Goal: Task Accomplishment & Management: Manage account settings

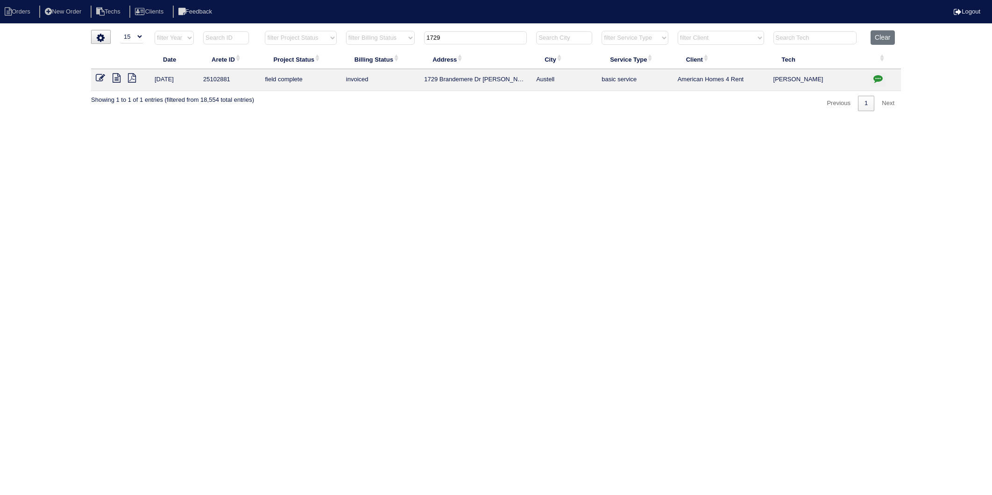
select select "15"
drag, startPoint x: 446, startPoint y: 38, endPoint x: 389, endPoint y: 58, distance: 60.4
click at [389, 58] on table "Date Arete ID Project Status Billing Status Address City Service Type Client Te…" at bounding box center [496, 60] width 810 height 61
type input "7002"
drag, startPoint x: 879, startPoint y: 38, endPoint x: 407, endPoint y: 109, distance: 477.9
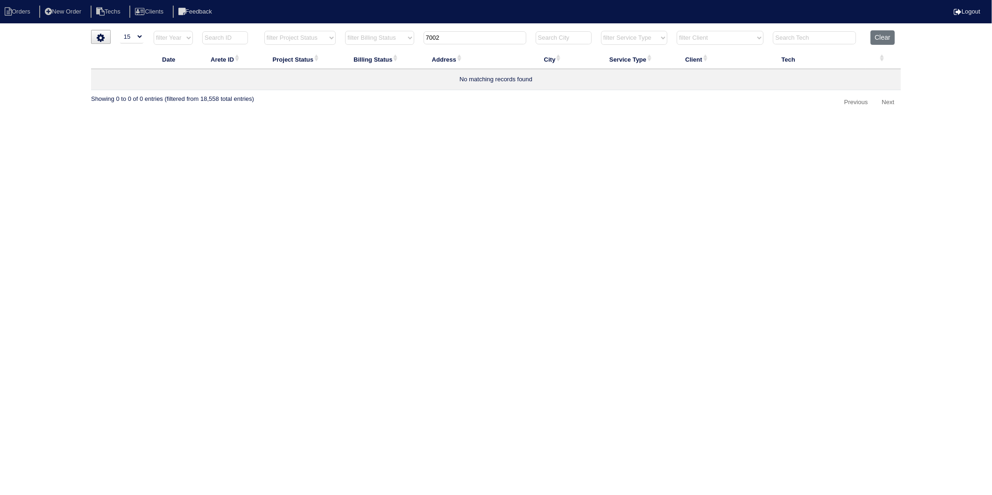
click at [879, 38] on button "Clear" at bounding box center [883, 37] width 24 height 14
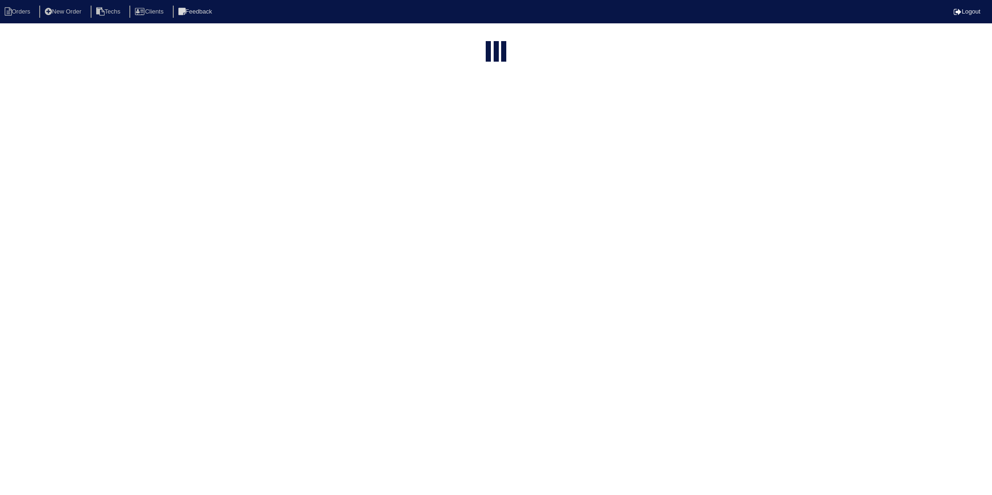
select select "15"
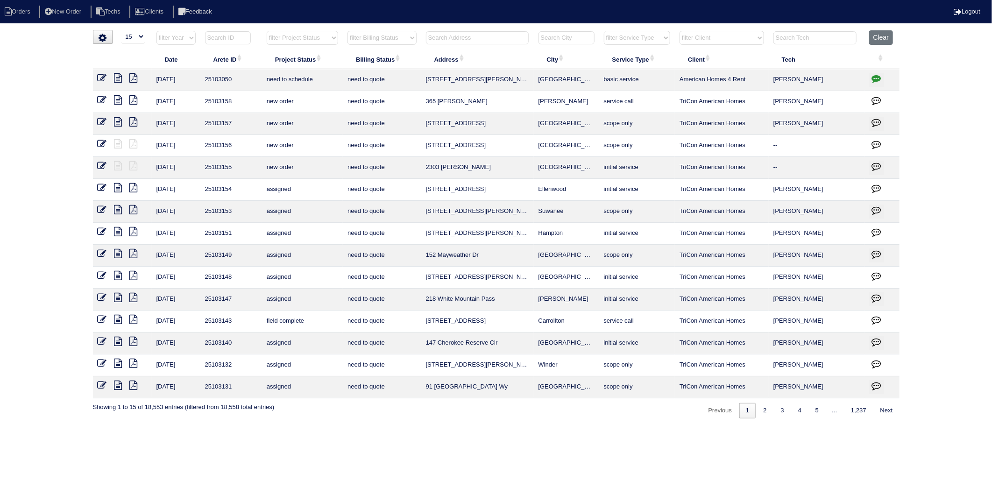
click at [438, 36] on input "text" at bounding box center [477, 37] width 103 height 13
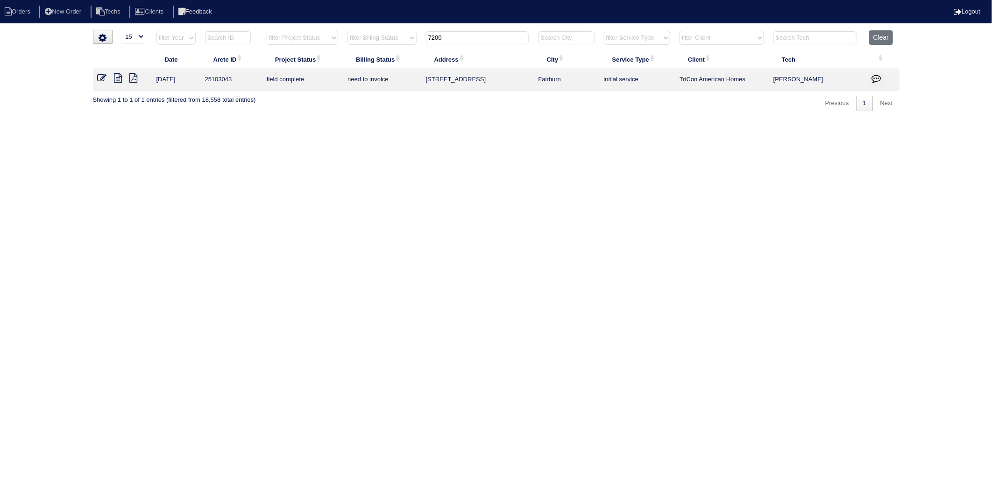
type input "7200"
drag, startPoint x: 101, startPoint y: 76, endPoint x: 217, endPoint y: 107, distance: 120.0
click at [101, 76] on icon at bounding box center [102, 77] width 9 height 9
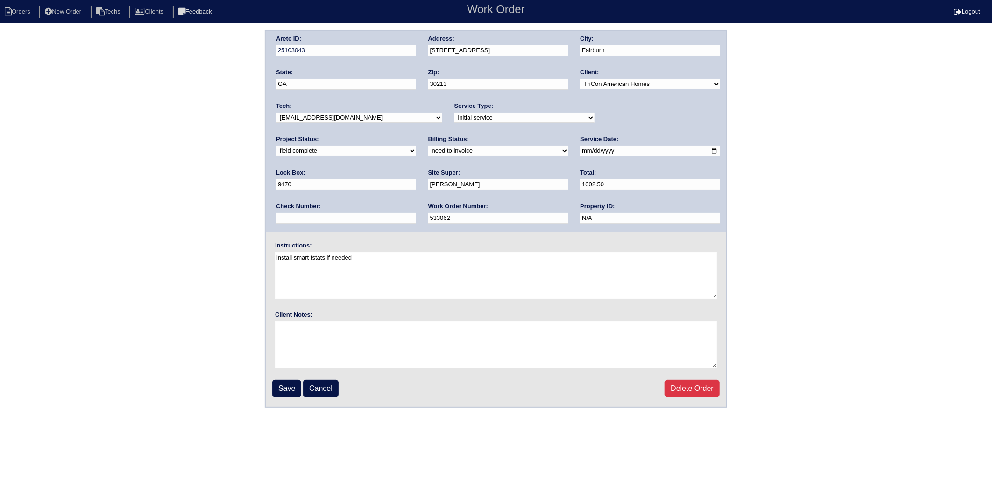
click at [428, 149] on select "need to quote quoted need to invoice invoiced paid warranty purchase order need…" at bounding box center [498, 151] width 140 height 10
select select "invoiced"
click at [428, 146] on select "need to quote quoted need to invoice invoiced paid warranty purchase order need…" at bounding box center [498, 151] width 140 height 10
click at [276, 384] on input "Save" at bounding box center [286, 389] width 29 height 18
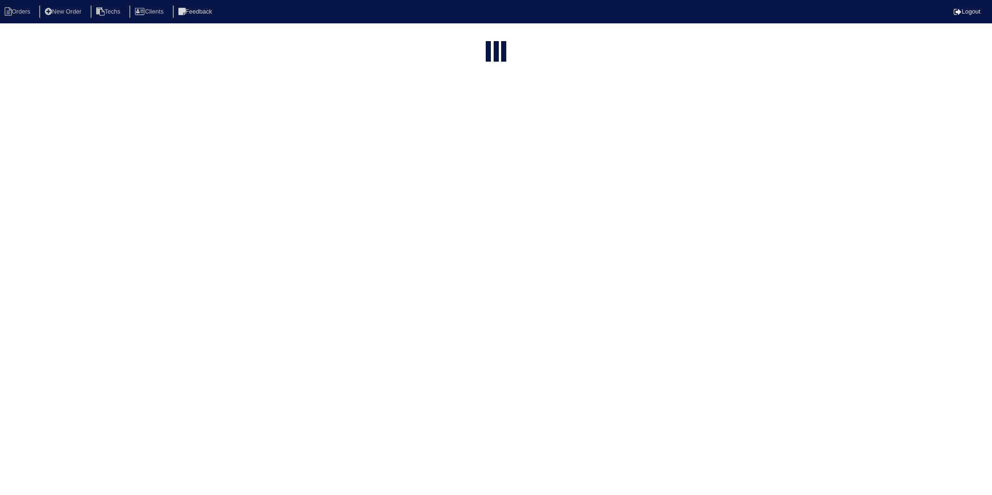
select select "15"
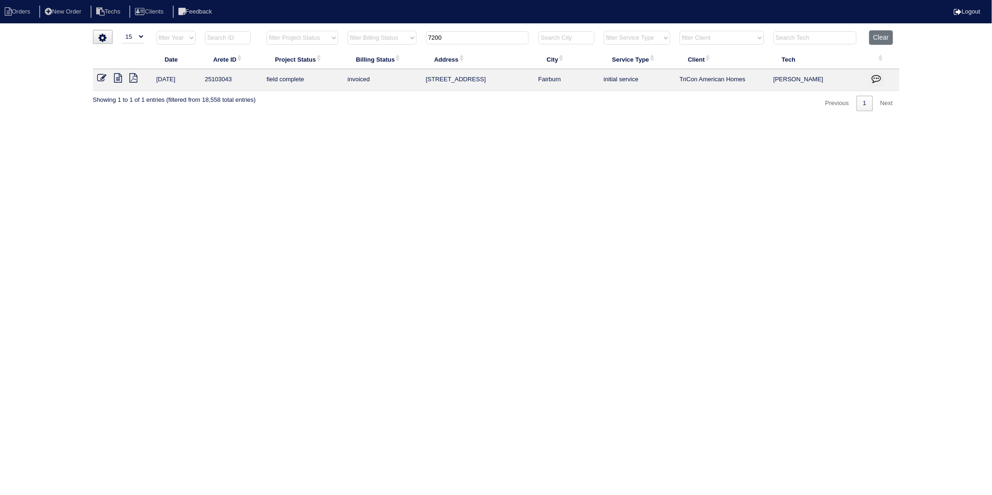
drag, startPoint x: 498, startPoint y: 40, endPoint x: 432, endPoint y: 211, distance: 183.3
click at [435, 52] on table "Date Arete ID Project Status Billing Status Address City Service Type Client Te…" at bounding box center [496, 60] width 807 height 61
click at [460, 120] on html "Orders New Order Techs Clients Feedback Logout Orders New Order Users Clients M…" at bounding box center [496, 60] width 992 height 120
drag, startPoint x: 449, startPoint y: 40, endPoint x: 390, endPoint y: 66, distance: 64.0
click at [390, 65] on table "Date Arete ID Project Status Billing Status Address City Service Type Client Te…" at bounding box center [496, 60] width 807 height 61
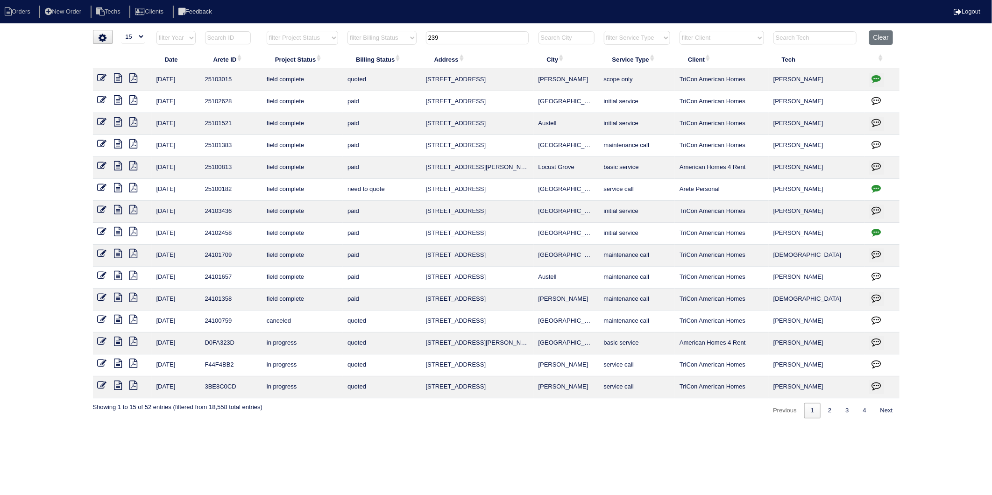
drag, startPoint x: 449, startPoint y: 38, endPoint x: 342, endPoint y: 51, distance: 107.7
click at [342, 51] on table "Date Arete ID Project Status Billing Status Address City Service Type Client Te…" at bounding box center [496, 214] width 807 height 368
type input "40"
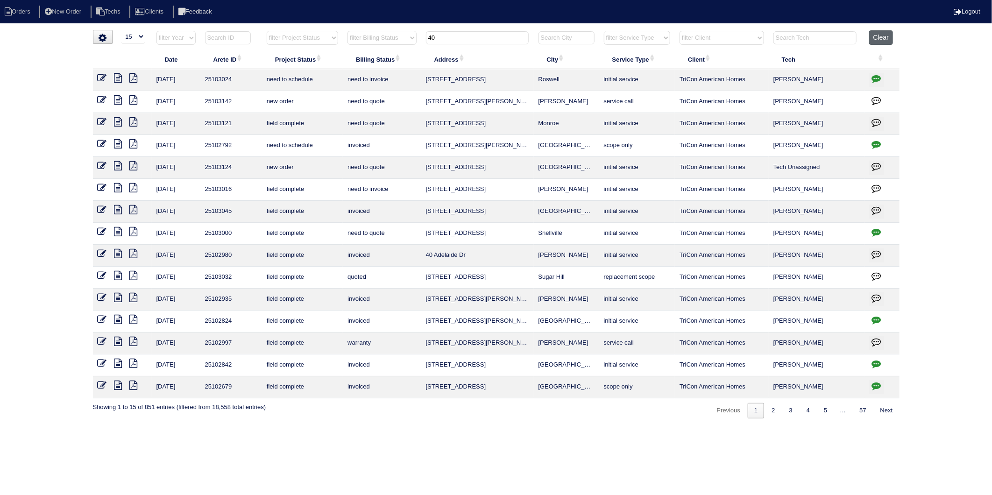
click at [877, 40] on button "Clear" at bounding box center [881, 37] width 24 height 14
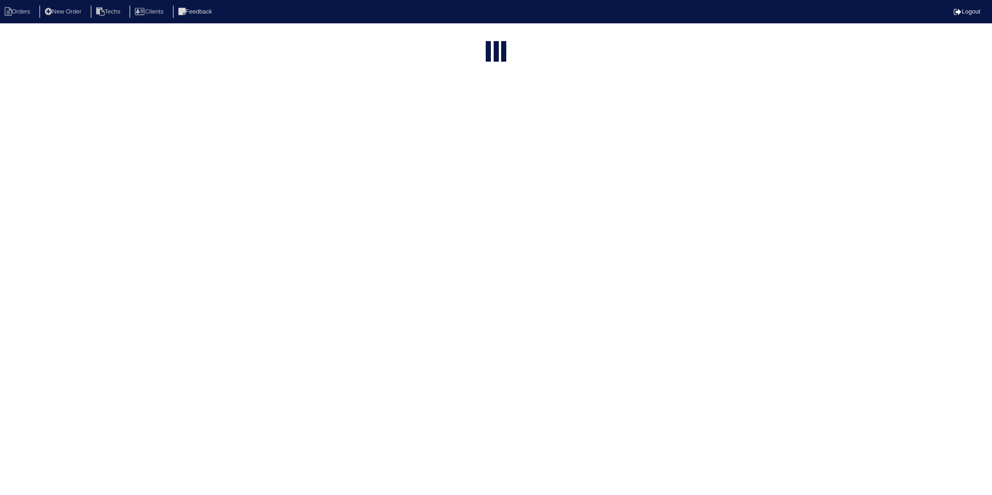
select select "15"
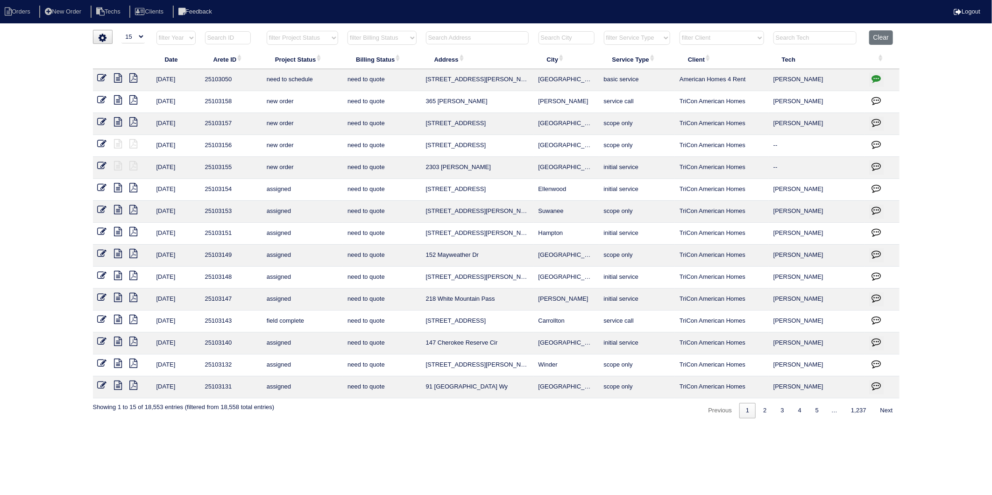
drag, startPoint x: 378, startPoint y: 38, endPoint x: 375, endPoint y: 46, distance: 8.0
click at [378, 38] on select "filter Billing Status -- Any Billing Status -- need to quote quoted need to inv…" at bounding box center [381, 38] width 69 height 14
click at [348, 31] on select "filter Billing Status -- Any Billing Status -- need to quote quoted need to inv…" at bounding box center [381, 38] width 69 height 14
select select "need to invoice"
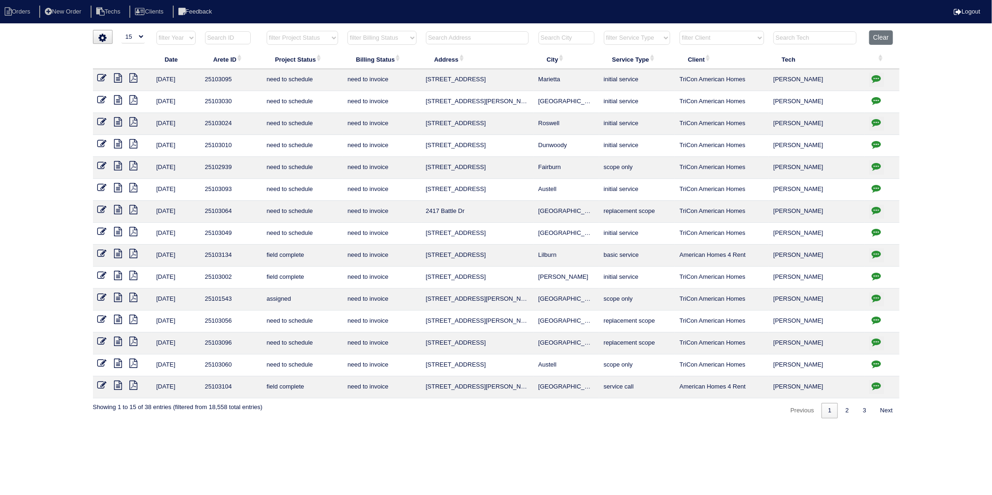
click at [104, 275] on icon at bounding box center [102, 275] width 9 height 9
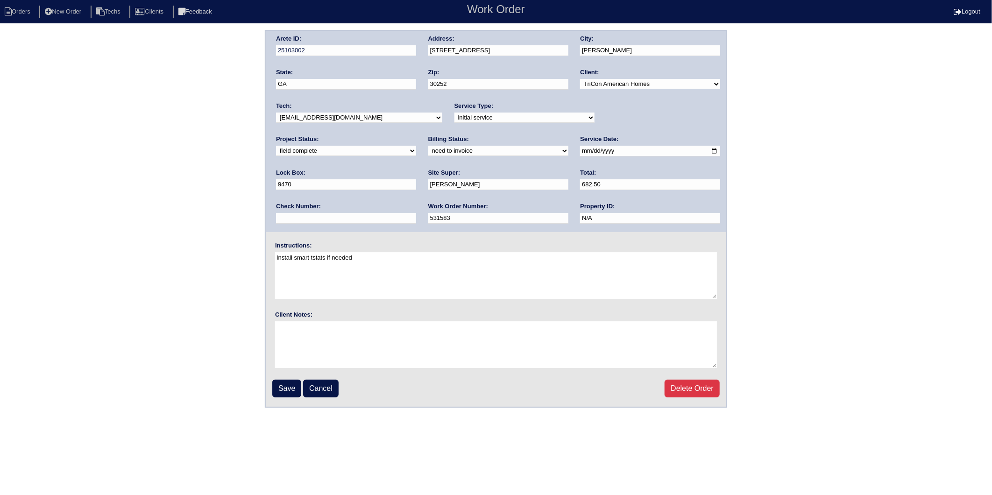
click at [428, 149] on select "need to quote quoted need to invoice invoiced paid warranty purchase order need…" at bounding box center [498, 151] width 140 height 10
select select "invoiced"
click at [428, 146] on select "need to quote quoted need to invoice invoiced paid warranty purchase order need…" at bounding box center [498, 151] width 140 height 10
click at [285, 382] on input "Save" at bounding box center [286, 389] width 29 height 18
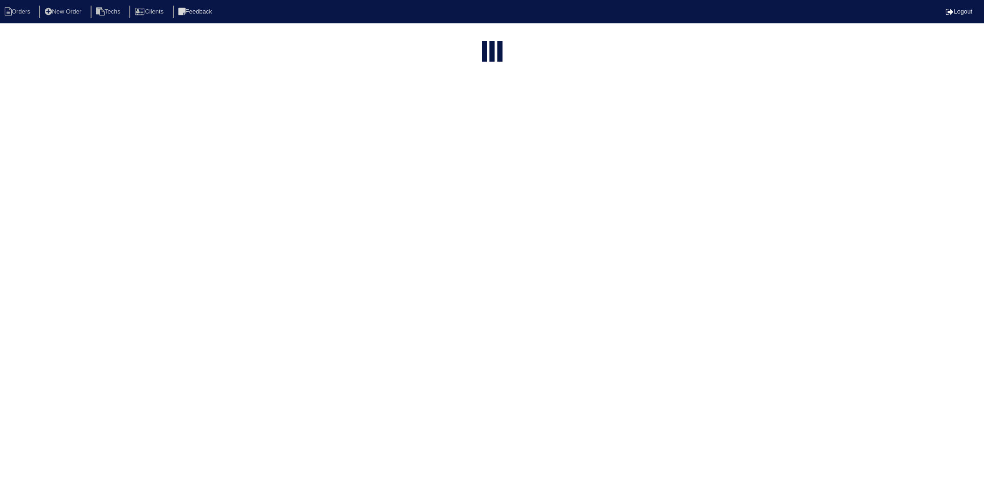
select select "15"
select select "need to invoice"
